Goal: Task Accomplishment & Management: Use online tool/utility

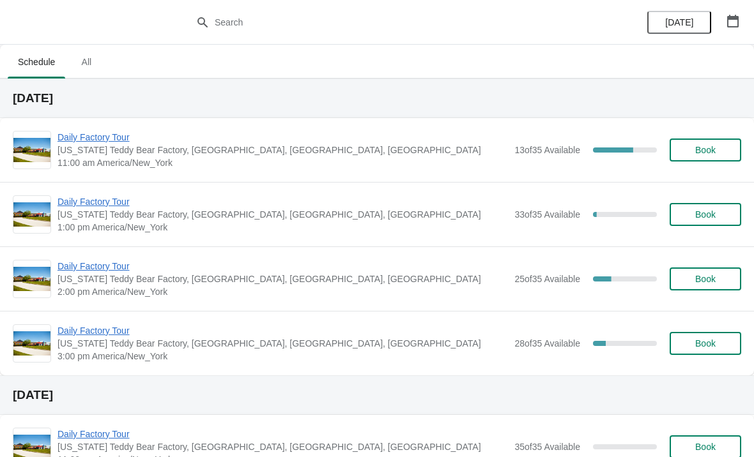
click at [105, 139] on span "Daily Factory Tour" at bounding box center [283, 137] width 450 height 13
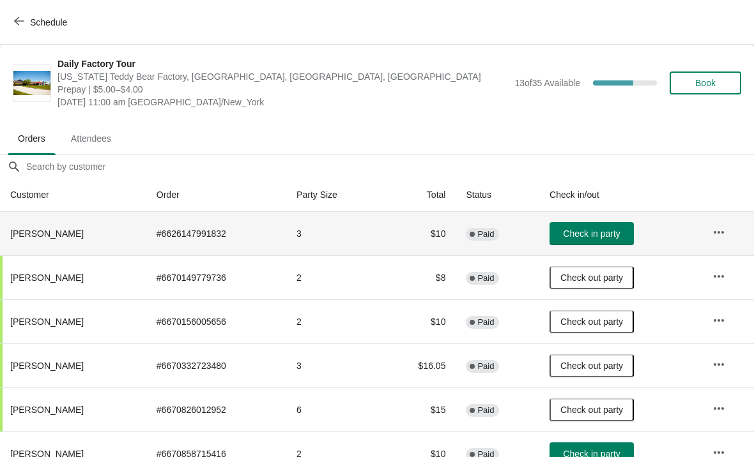
click at [583, 236] on span "Check in party" at bounding box center [591, 234] width 57 height 10
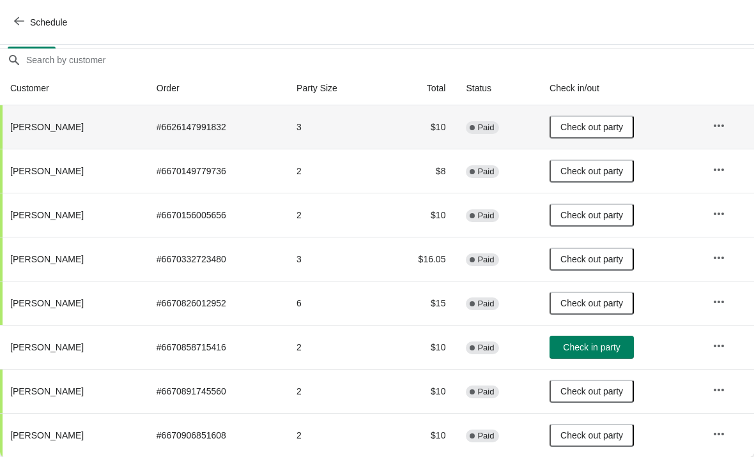
scroll to position [107, 0]
click at [22, 20] on icon "button" at bounding box center [19, 21] width 10 height 10
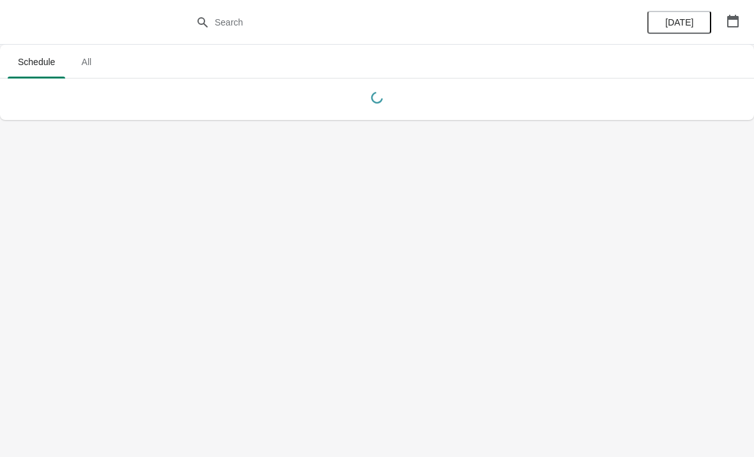
scroll to position [0, 0]
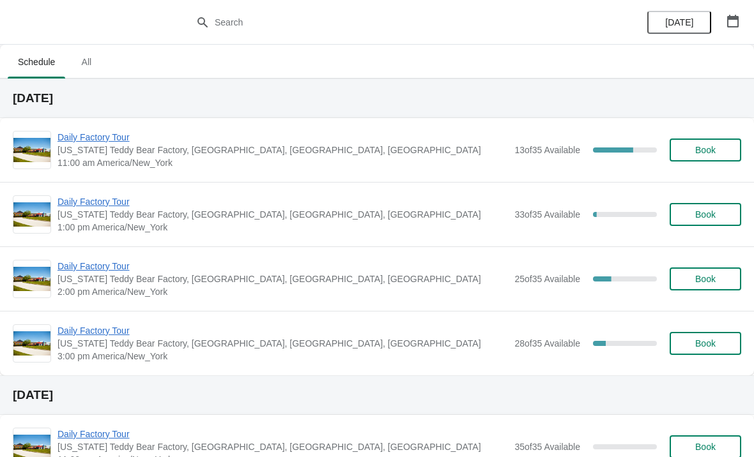
click at [121, 203] on span "Daily Factory Tour" at bounding box center [283, 202] width 450 height 13
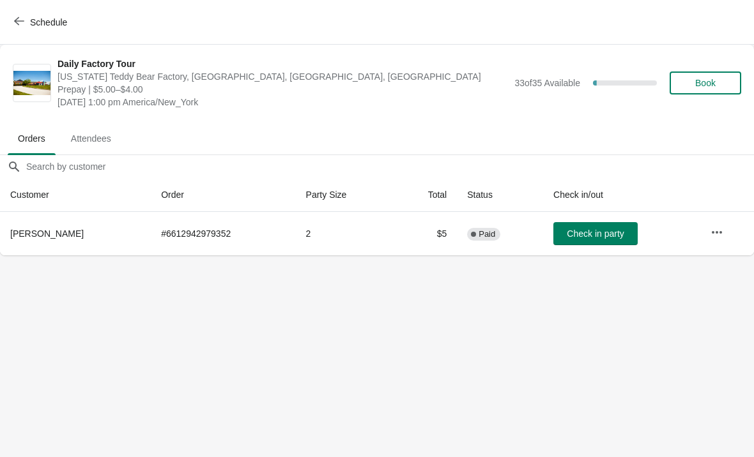
click at [622, 236] on span "Check in party" at bounding box center [595, 234] width 57 height 10
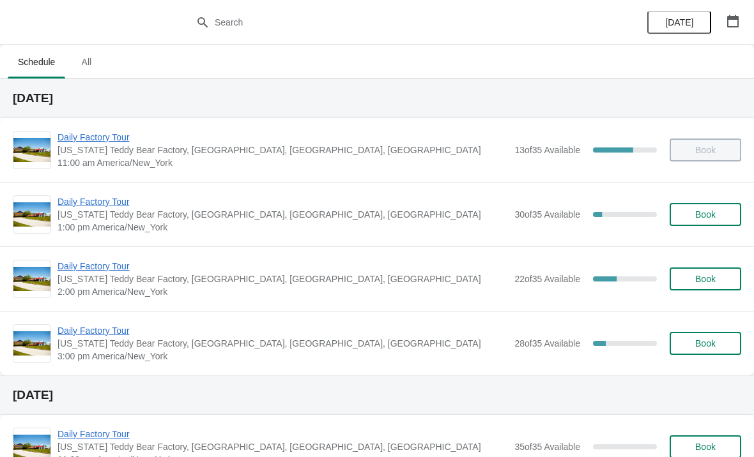
click at [85, 142] on span "Daily Factory Tour" at bounding box center [283, 137] width 450 height 13
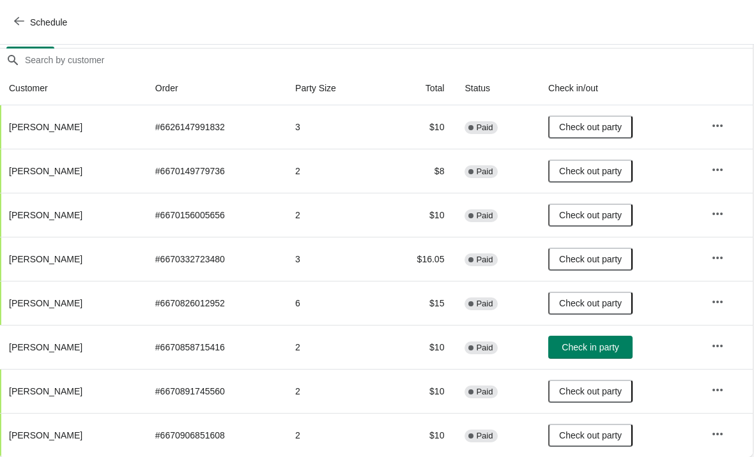
scroll to position [107, 1]
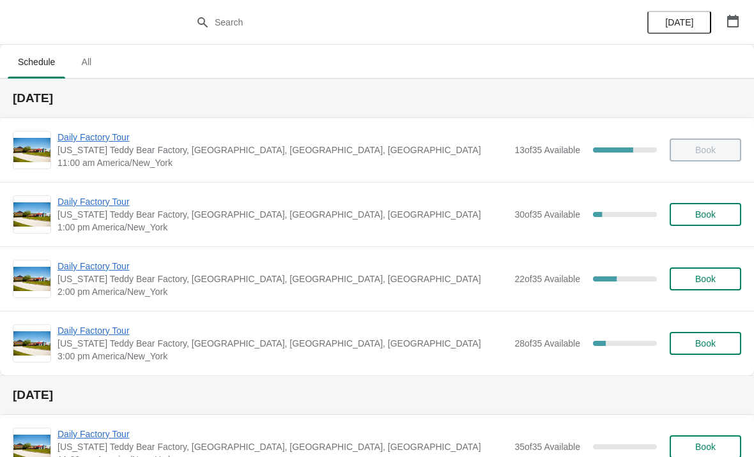
click at [127, 206] on span "Daily Factory Tour" at bounding box center [283, 202] width 450 height 13
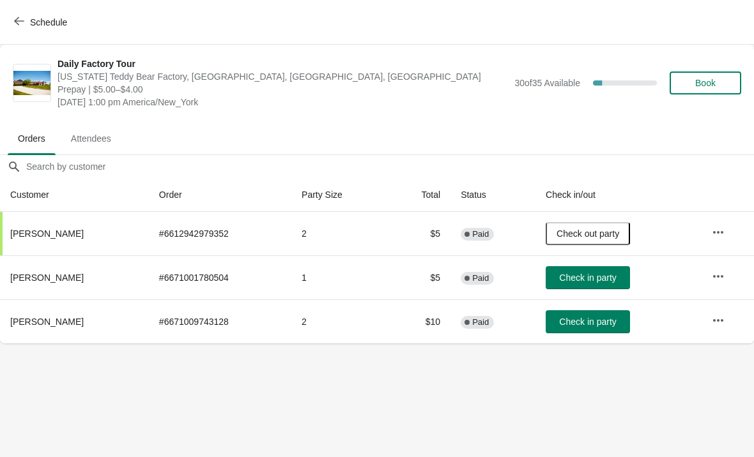
click at [622, 286] on button "Check in party" at bounding box center [588, 277] width 84 height 23
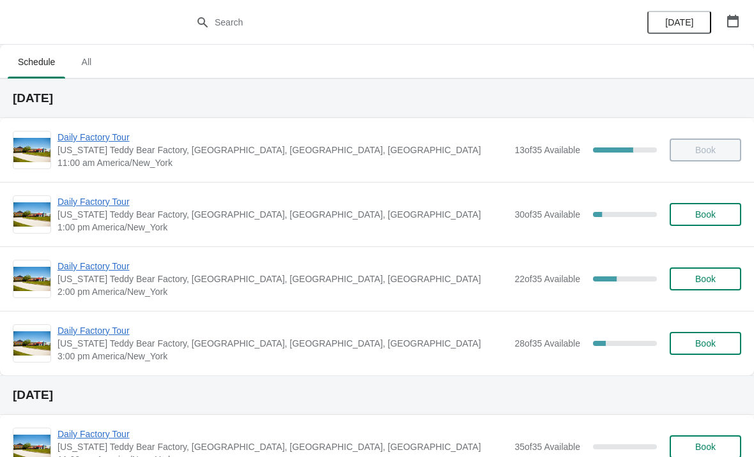
click at [82, 199] on span "Daily Factory Tour" at bounding box center [283, 202] width 450 height 13
